Goal: Information Seeking & Learning: Compare options

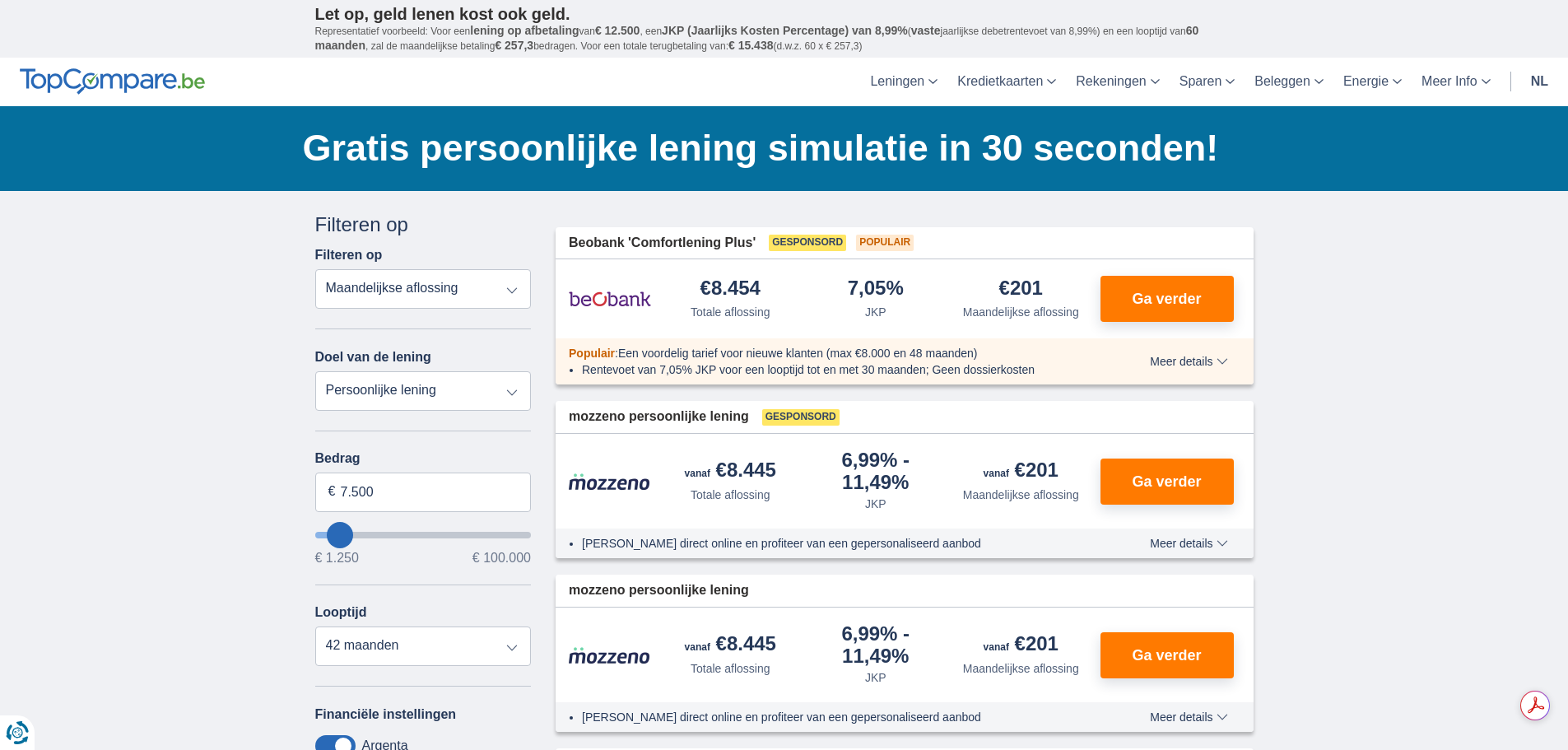
click at [516, 387] on select "Persoonlijke lening Auto Moto / fiets Mobilhome / caravan Renovatie Energie Sch…" at bounding box center [424, 391] width 217 height 39
select select "renovationLoan"
click at [316, 372] on select "Persoonlijke lening Auto Moto / fiets Mobilhome / caravan Renovatie Energie Sch…" at bounding box center [424, 391] width 217 height 39
type input "15.000"
type input "15250"
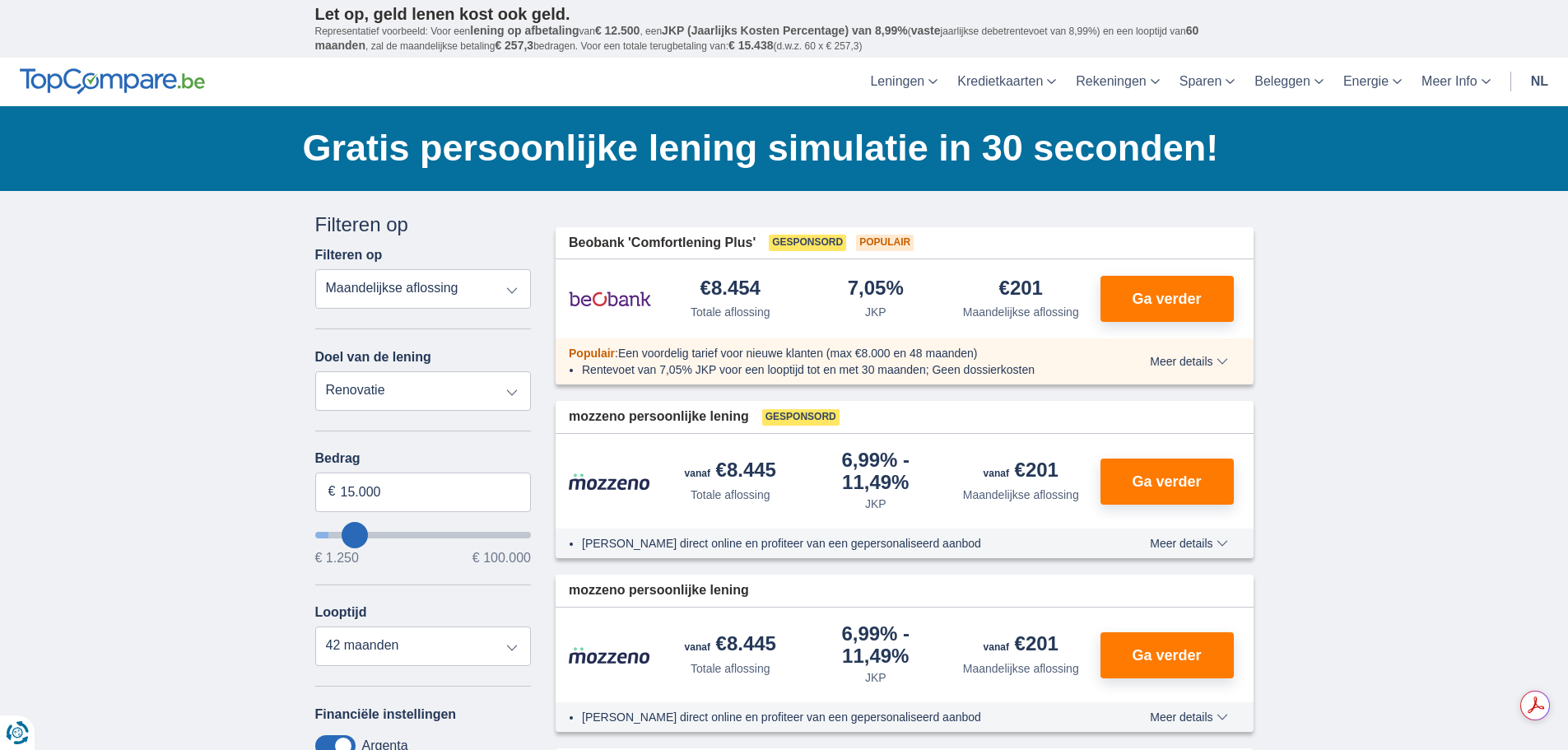
select select "60"
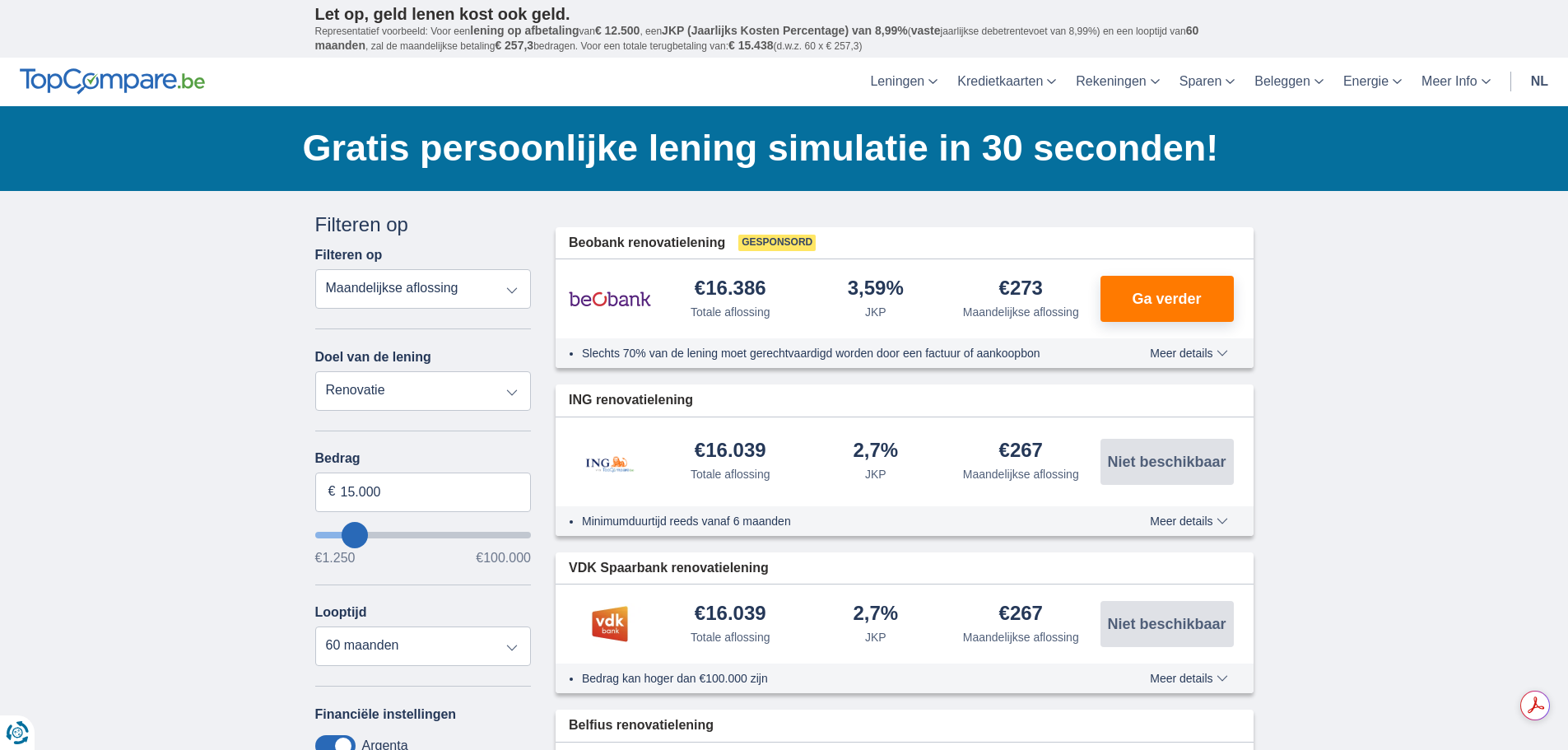
click at [473, 379] on select "Persoonlijke lening Auto Moto / fiets Mobilhome / caravan Renovatie Energie Sch…" at bounding box center [424, 391] width 217 height 39
select select "personalLoan"
click at [316, 372] on select "Persoonlijke lening Auto Moto / fiets Mobilhome / caravan Renovatie Energie Sch…" at bounding box center [424, 391] width 217 height 39
type input "7.500"
type input "7250"
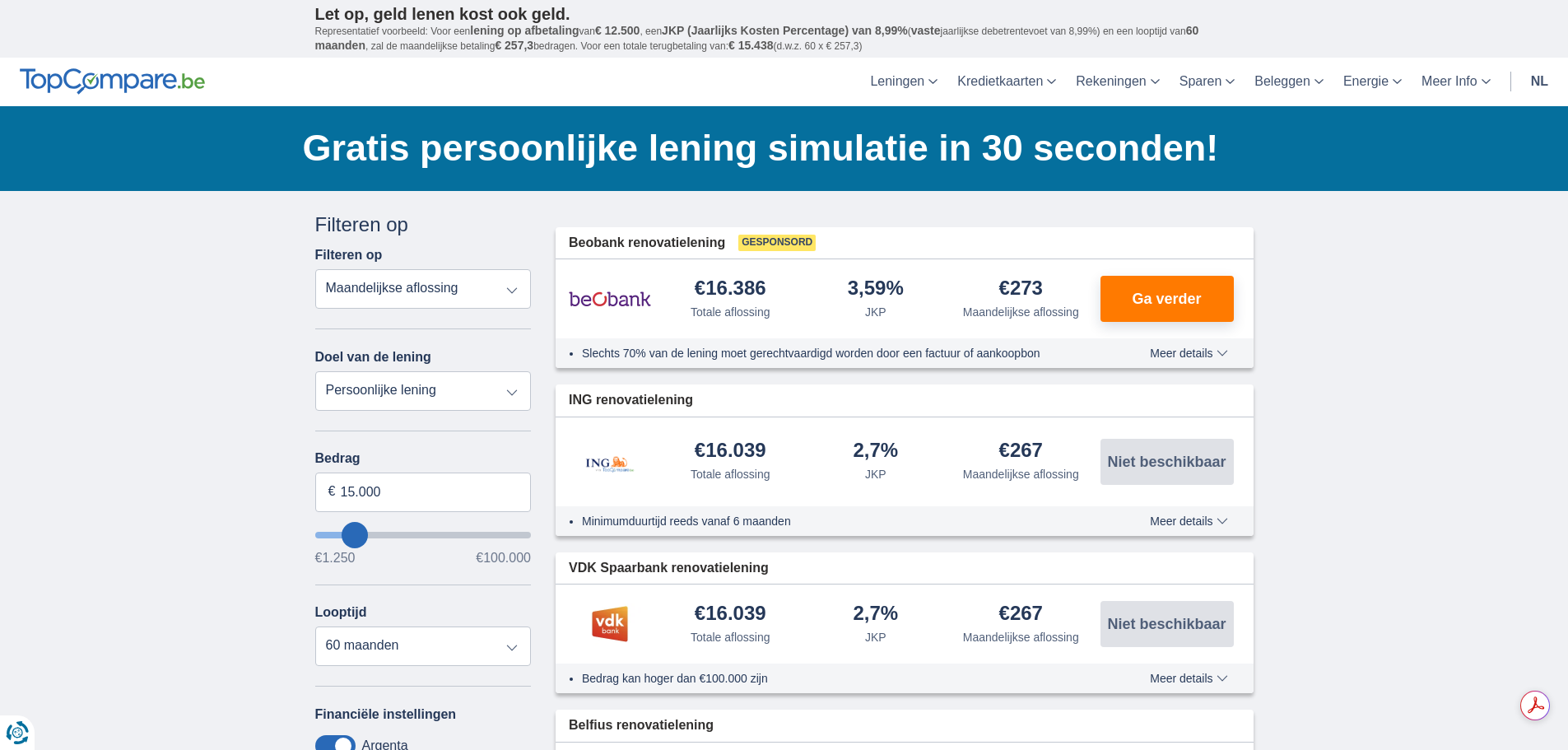
select select "42"
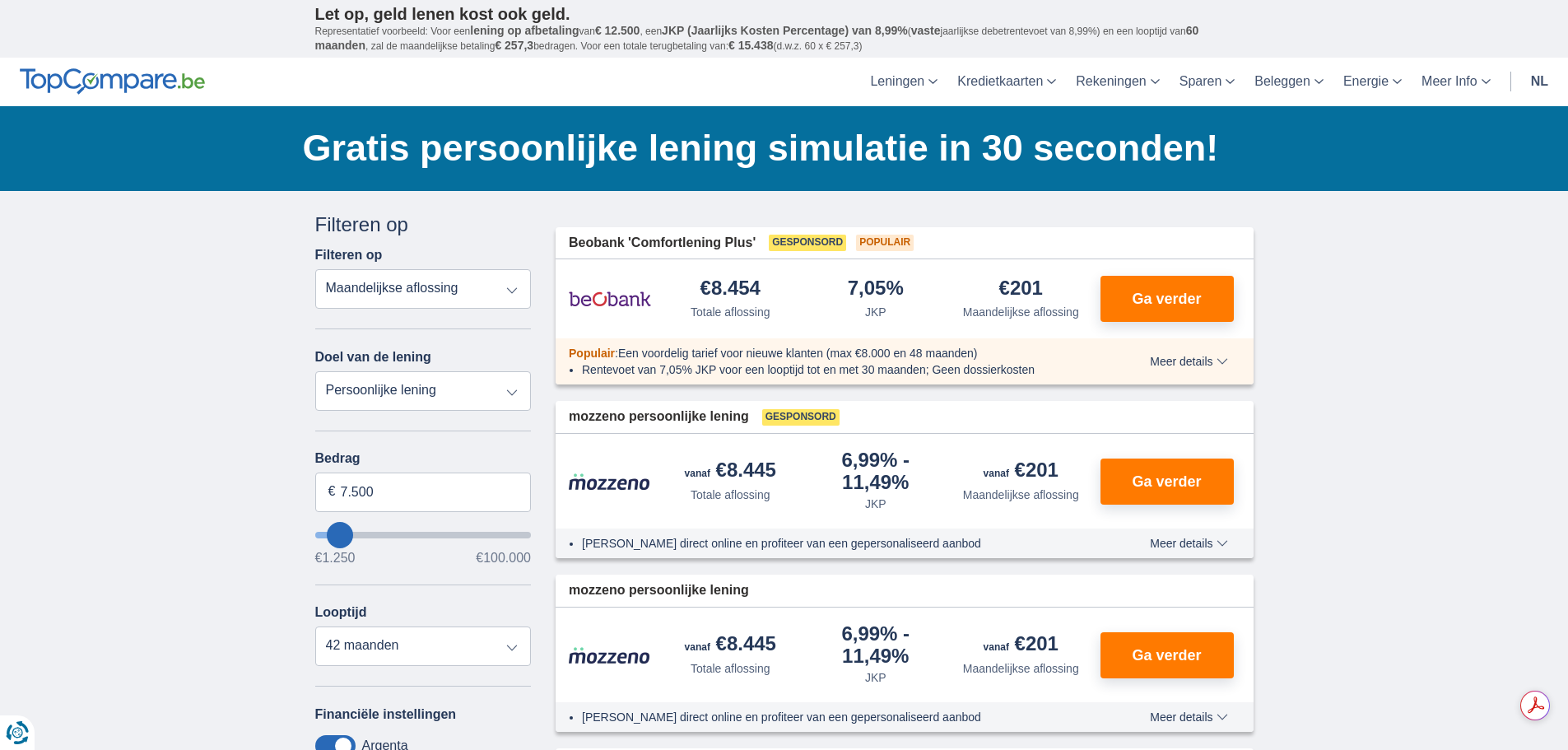
click at [476, 393] on select "Persoonlijke lening Auto Moto / fiets Mobilhome / caravan Renovatie Energie Sch…" at bounding box center [424, 391] width 217 height 39
select select "other"
click at [316, 372] on select "Persoonlijke lening Auto Moto / fiets Mobilhome / caravan Renovatie Energie Sch…" at bounding box center [424, 391] width 217 height 39
type input "7.500"
type input "7250"
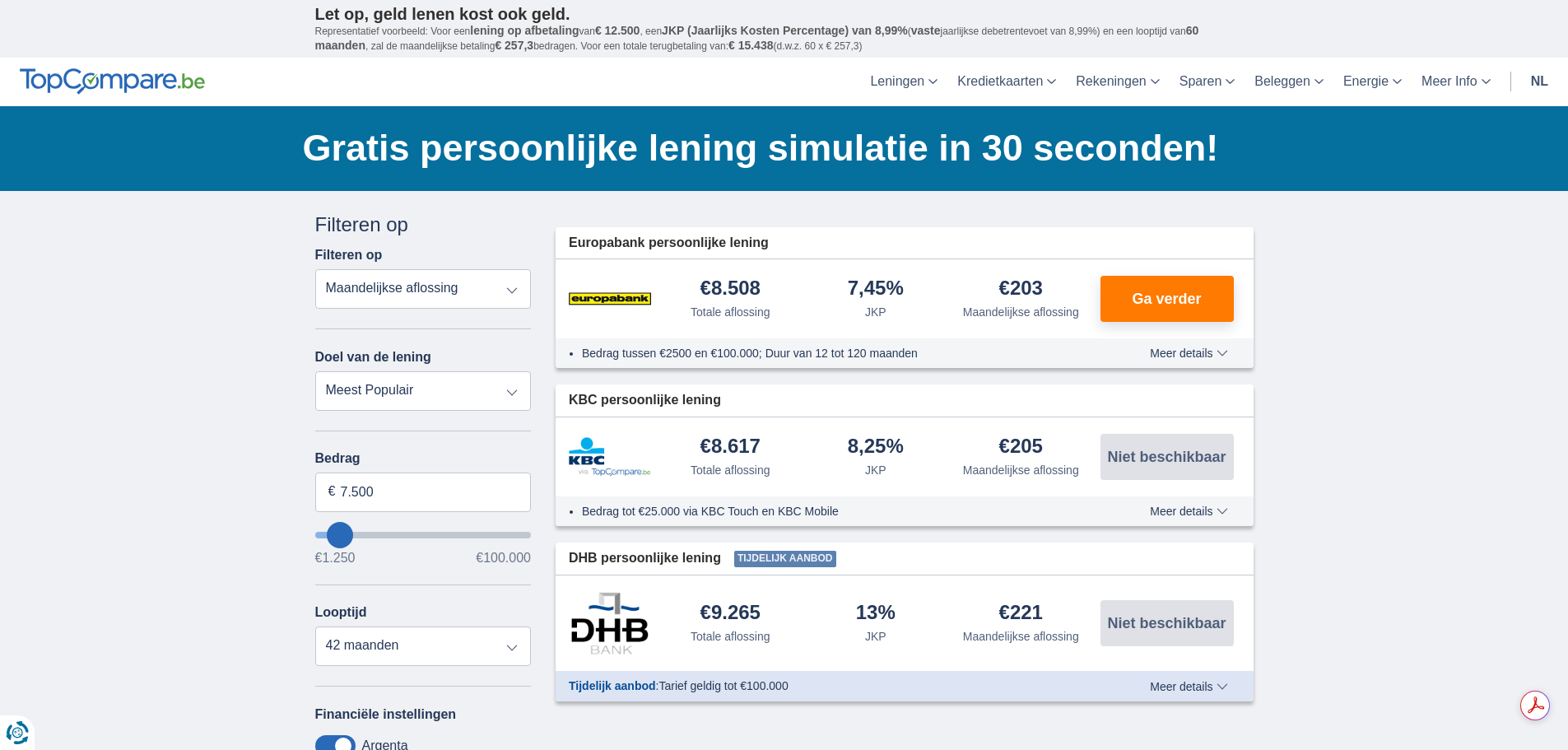
click at [493, 389] on select "Persoonlijke lening Auto Moto / fiets Mobilhome / caravan Renovatie Energie Sch…" at bounding box center [424, 391] width 217 height 39
select select "overdrafts"
click at [316, 372] on select "Persoonlijke lening Auto Moto / fiets Mobilhome / caravan Renovatie Energie Sch…" at bounding box center [424, 391] width 217 height 39
type input "2.000"
type input "2500"
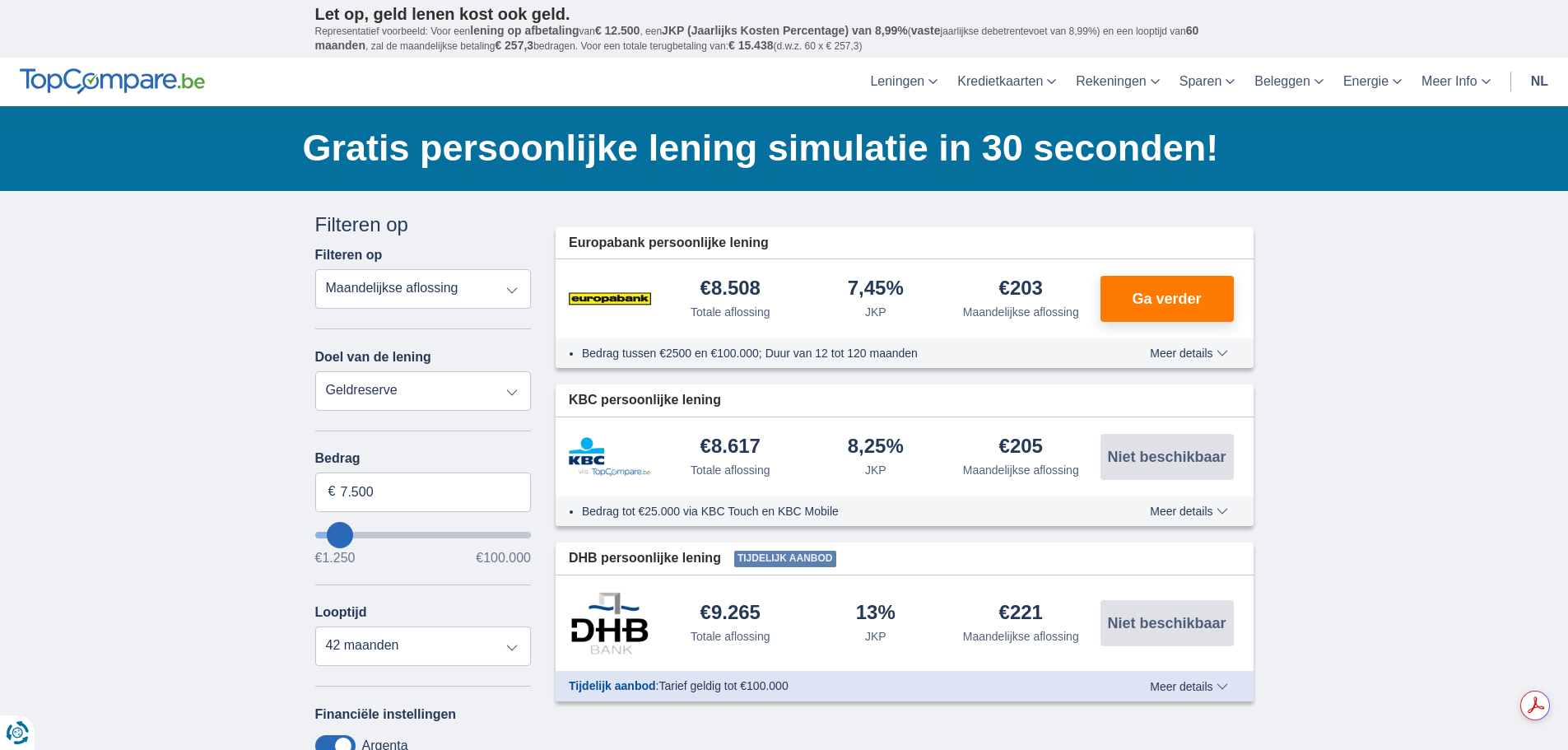
select select "24"
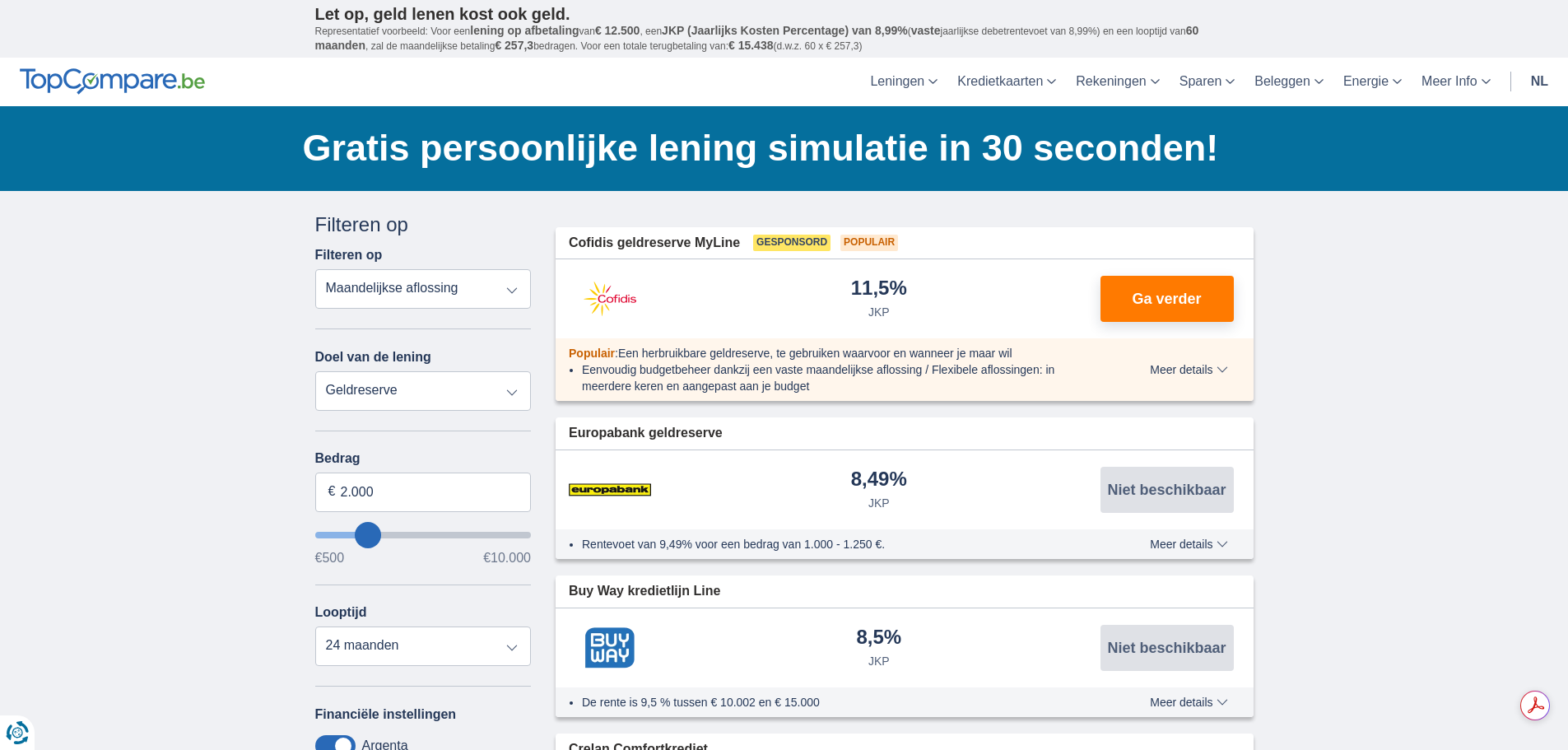
click at [501, 379] on select "Persoonlijke lening Auto Moto / fiets Mobilhome / caravan Renovatie Energie Sch…" at bounding box center [424, 391] width 217 height 39
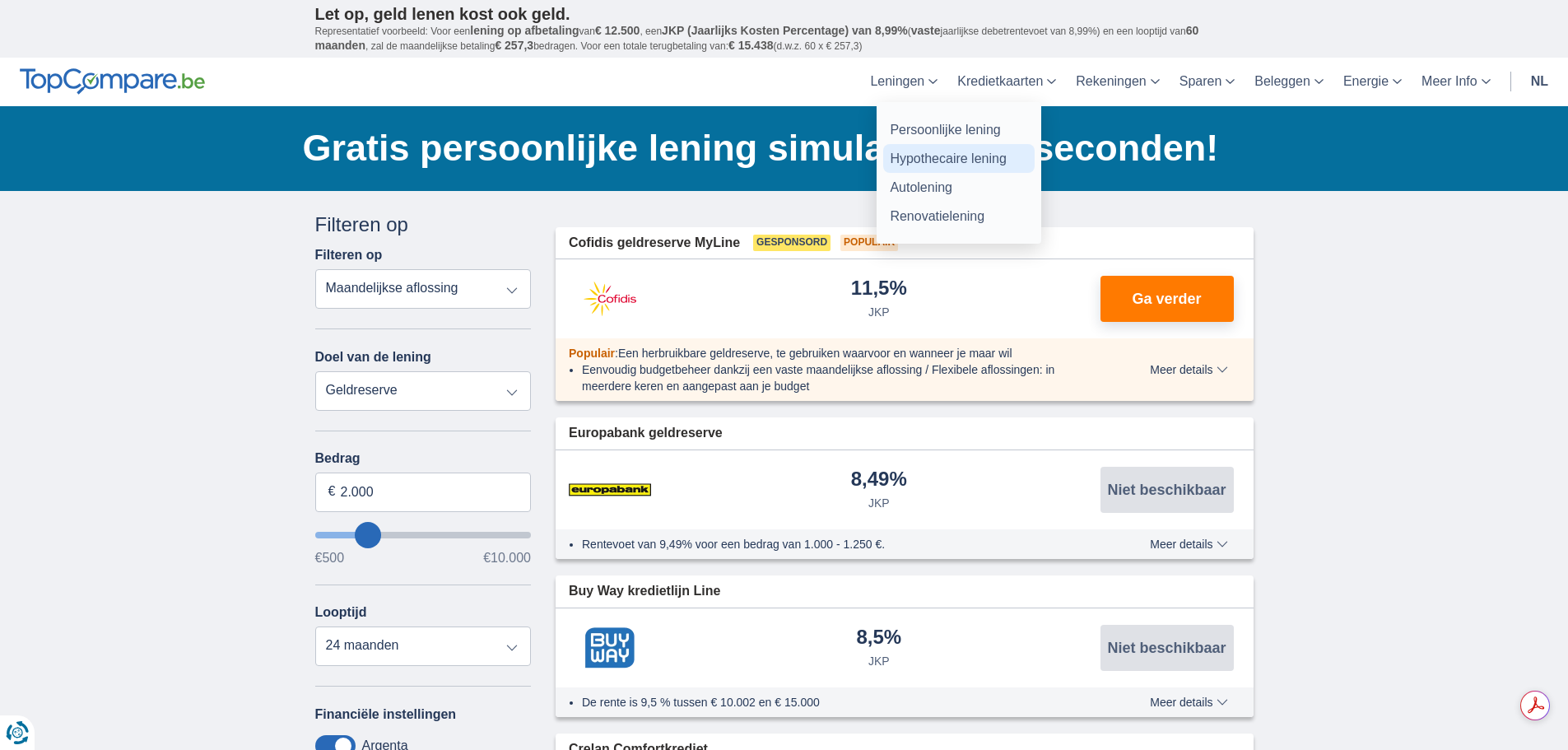
click at [945, 159] on link "Hypothecaire lening" at bounding box center [959, 158] width 151 height 29
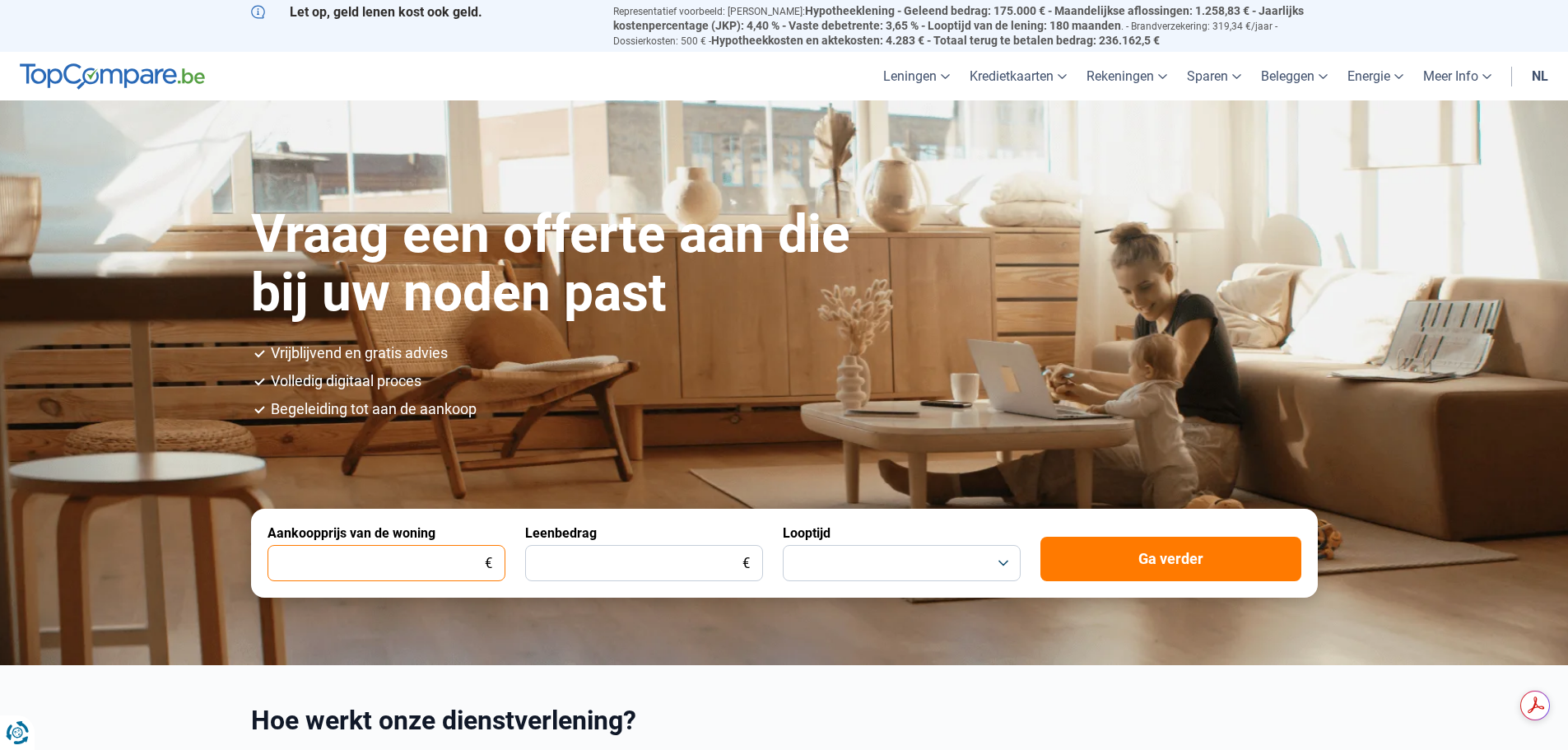
click at [397, 557] on input "Aankoopprijs van de woning" at bounding box center [386, 562] width 238 height 36
type input "689.461"
click at [643, 557] on input "Leenbedrag" at bounding box center [643, 562] width 238 height 36
type input "550.000"
click at [994, 555] on button "button" at bounding box center [901, 562] width 238 height 36
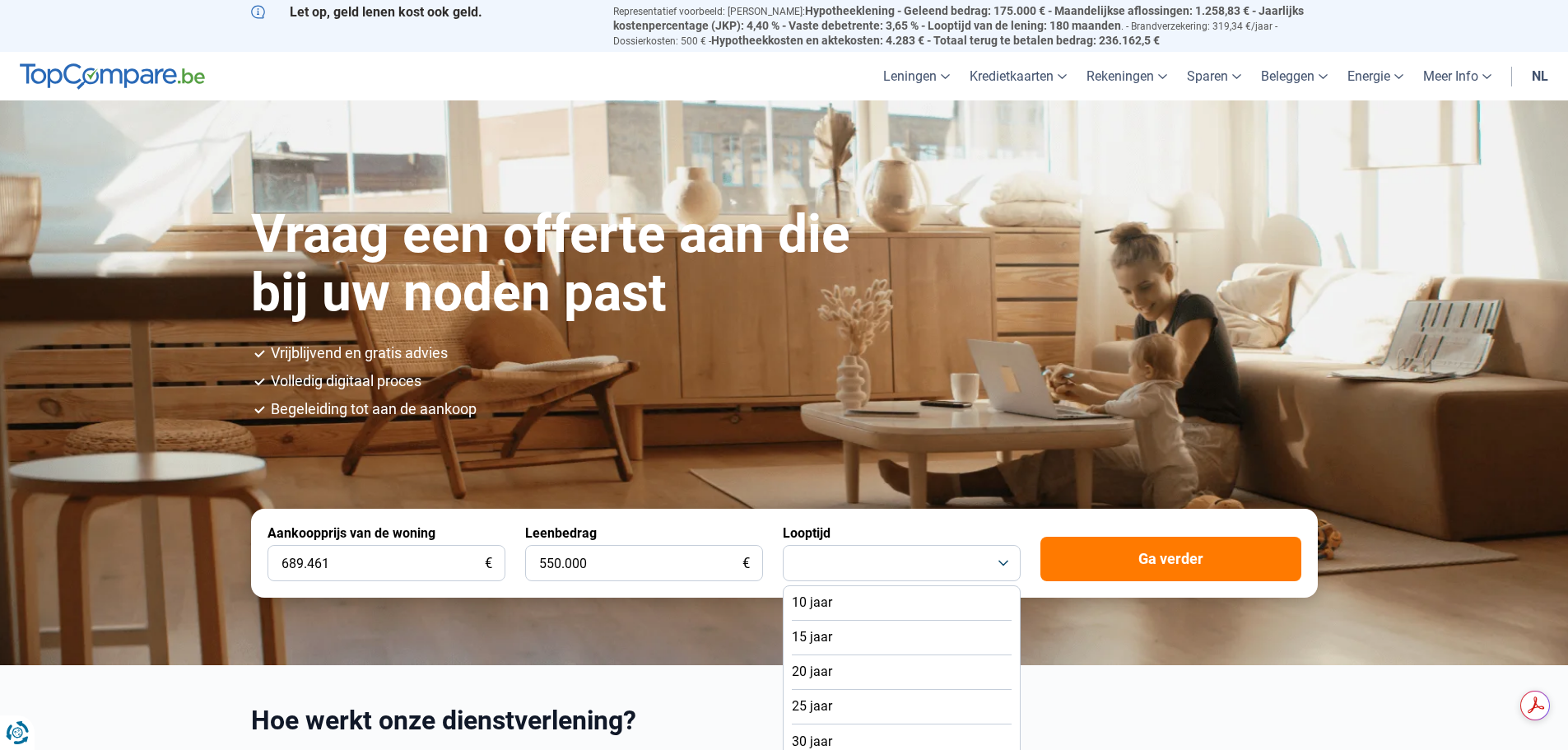
click at [862, 700] on li "25 jaar" at bounding box center [901, 707] width 219 height 35
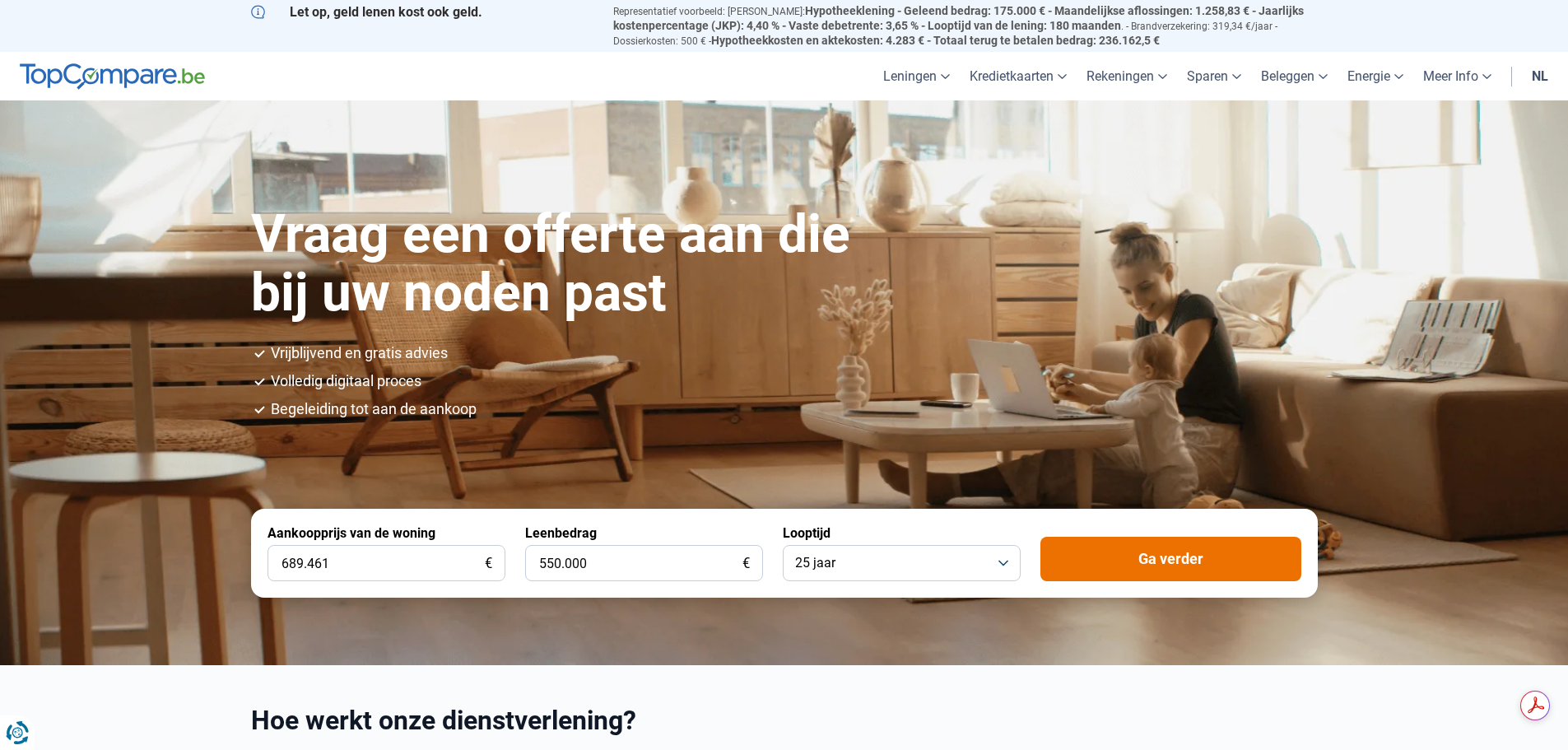
click at [1135, 564] on button "Ga verder" at bounding box center [1170, 559] width 261 height 45
